Goal: Task Accomplishment & Management: Use online tool/utility

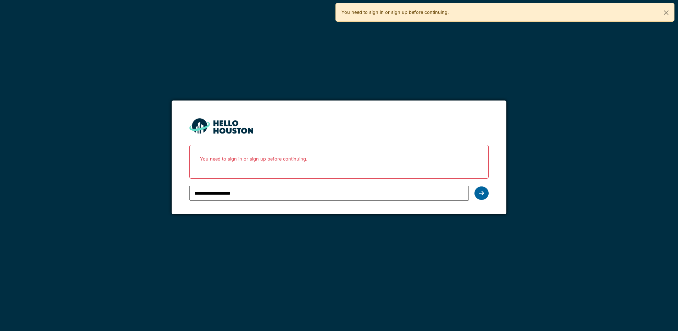
click at [483, 195] on icon at bounding box center [481, 193] width 5 height 6
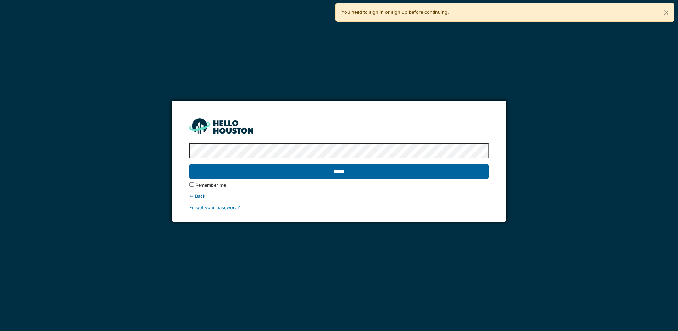
click at [353, 174] on input "******" at bounding box center [338, 171] width 299 height 15
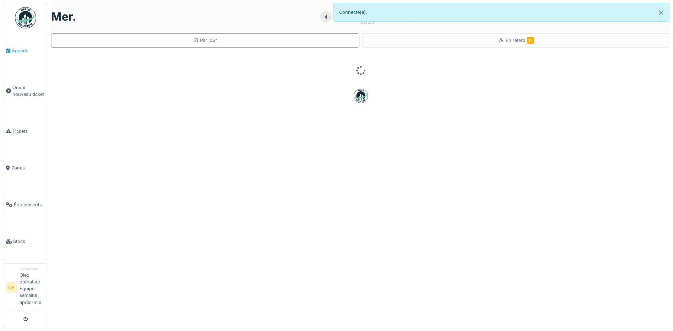
click at [21, 52] on span "Agenda" at bounding box center [28, 50] width 33 height 7
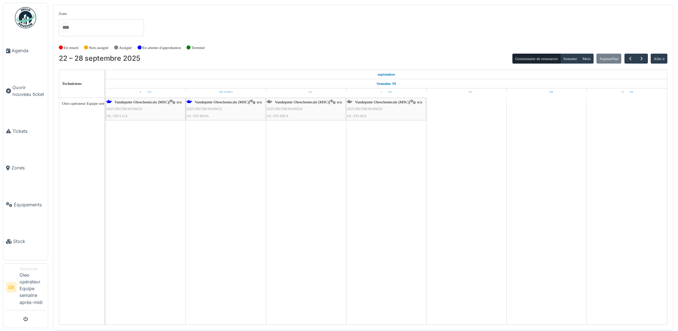
click at [285, 112] on div "Vandeputte Oleochemicals (MSC) | n/a 2025/09/298/M/00654 OL-TH-MEA" at bounding box center [306, 109] width 78 height 21
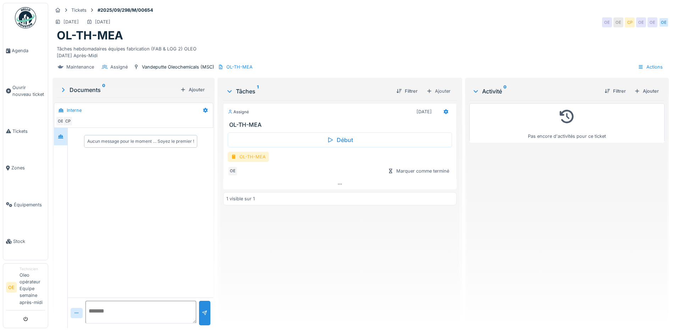
click at [238, 157] on div "OL-TH-MEA" at bounding box center [248, 156] width 41 height 10
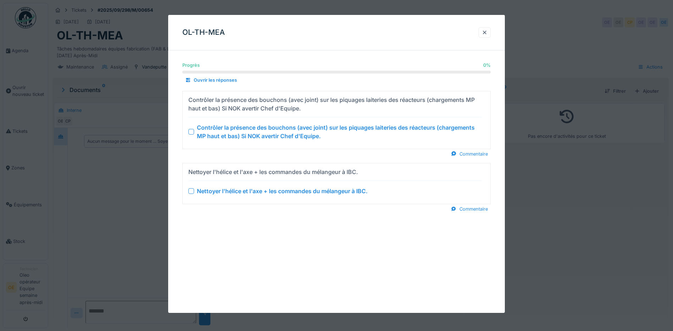
drag, startPoint x: 189, startPoint y: 132, endPoint x: 193, endPoint y: 135, distance: 5.0
click at [189, 132] on div at bounding box center [191, 132] width 6 height 6
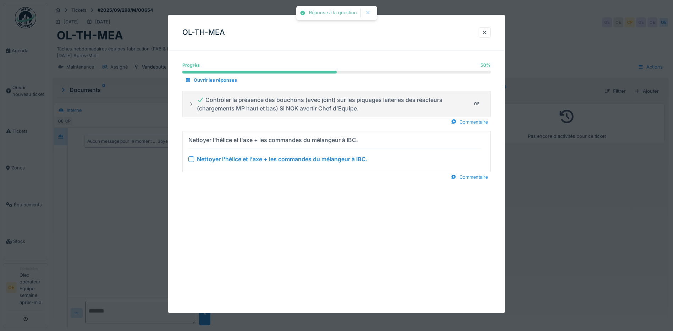
click at [190, 160] on div at bounding box center [191, 159] width 6 height 6
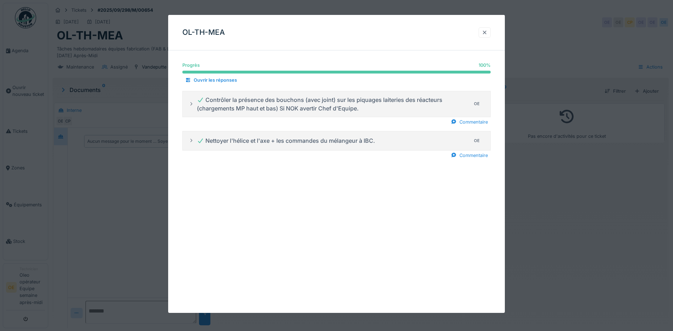
click at [487, 35] on div at bounding box center [485, 32] width 6 height 7
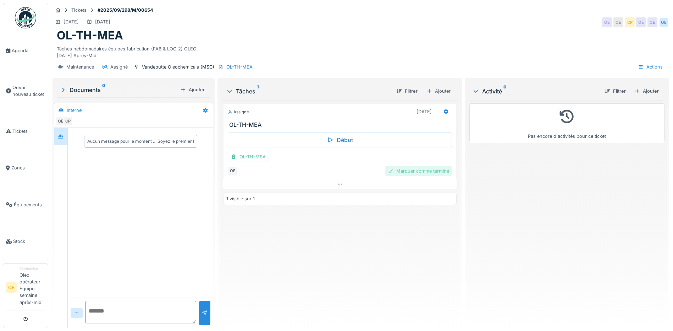
click at [431, 170] on div "Marquer comme terminé" at bounding box center [418, 171] width 67 height 10
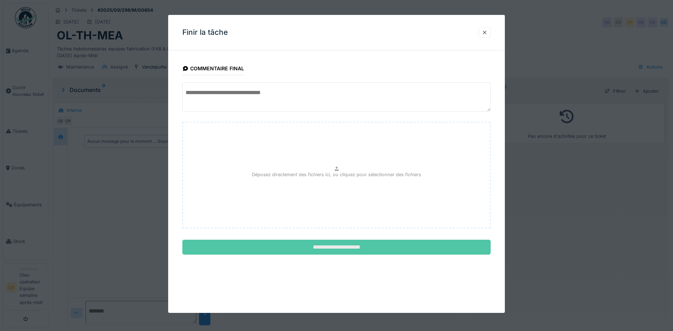
click at [352, 248] on input "**********" at bounding box center [336, 246] width 308 height 15
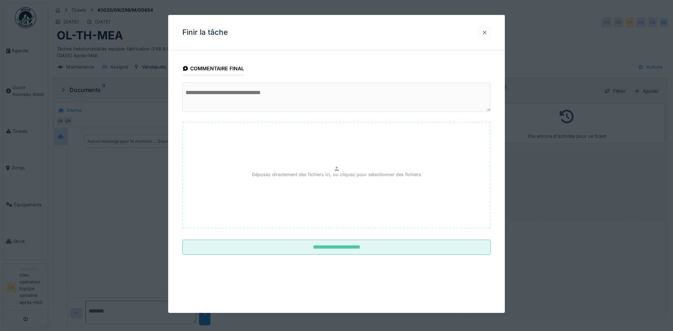
click at [487, 35] on div at bounding box center [485, 32] width 6 height 7
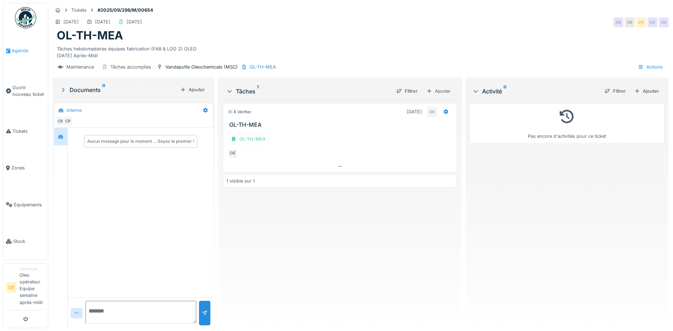
click at [15, 53] on span "Agenda" at bounding box center [28, 50] width 33 height 7
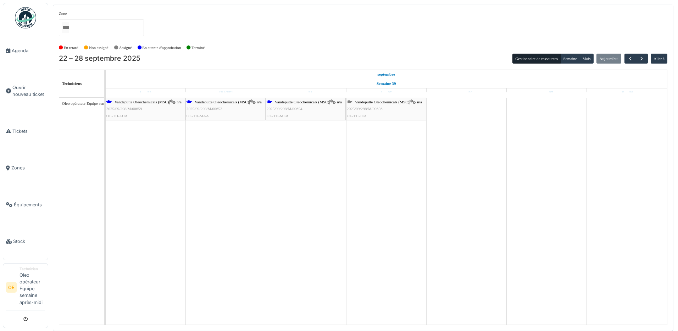
click at [358, 116] on span "OL-TH-JEA" at bounding box center [357, 115] width 20 height 4
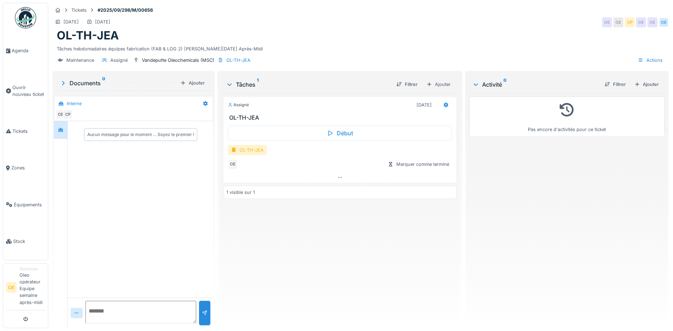
click at [252, 155] on div "OL-TH-JEA" at bounding box center [247, 150] width 39 height 10
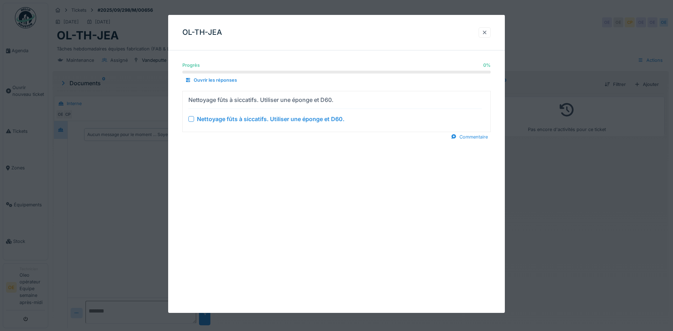
click at [487, 28] on div at bounding box center [484, 32] width 12 height 10
